Goal: Communication & Community: Share content

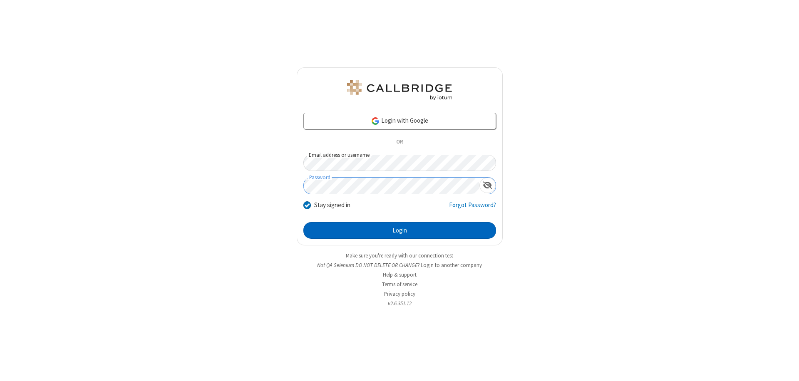
click at [400, 231] on button "Login" at bounding box center [399, 230] width 193 height 17
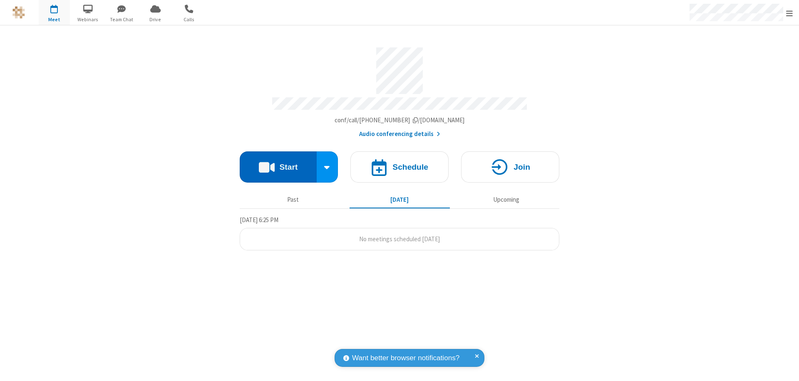
click at [278, 163] on button "Start" at bounding box center [278, 166] width 77 height 31
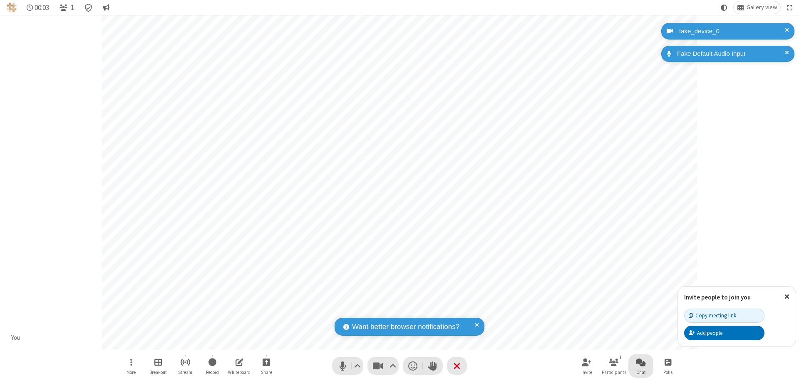
click at [641, 362] on span "Open chat" at bounding box center [641, 362] width 10 height 10
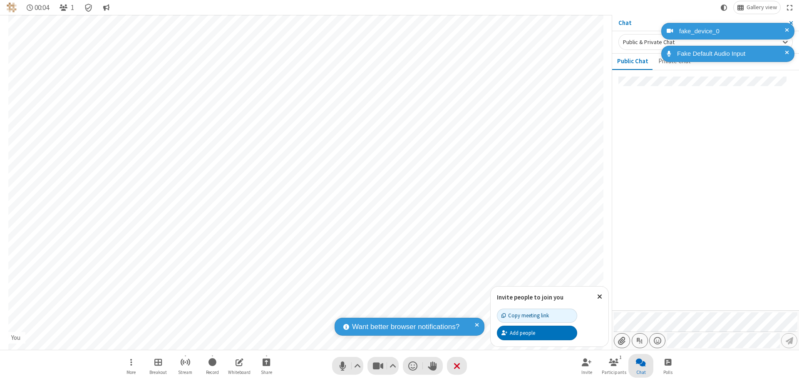
type input "C:\fakepath\doc_test.docx"
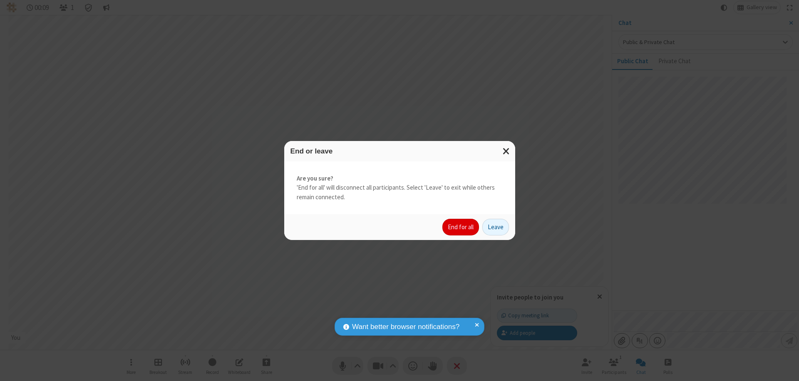
click at [461, 227] on button "End for all" at bounding box center [460, 227] width 37 height 17
